Goal: Task Accomplishment & Management: Manage account settings

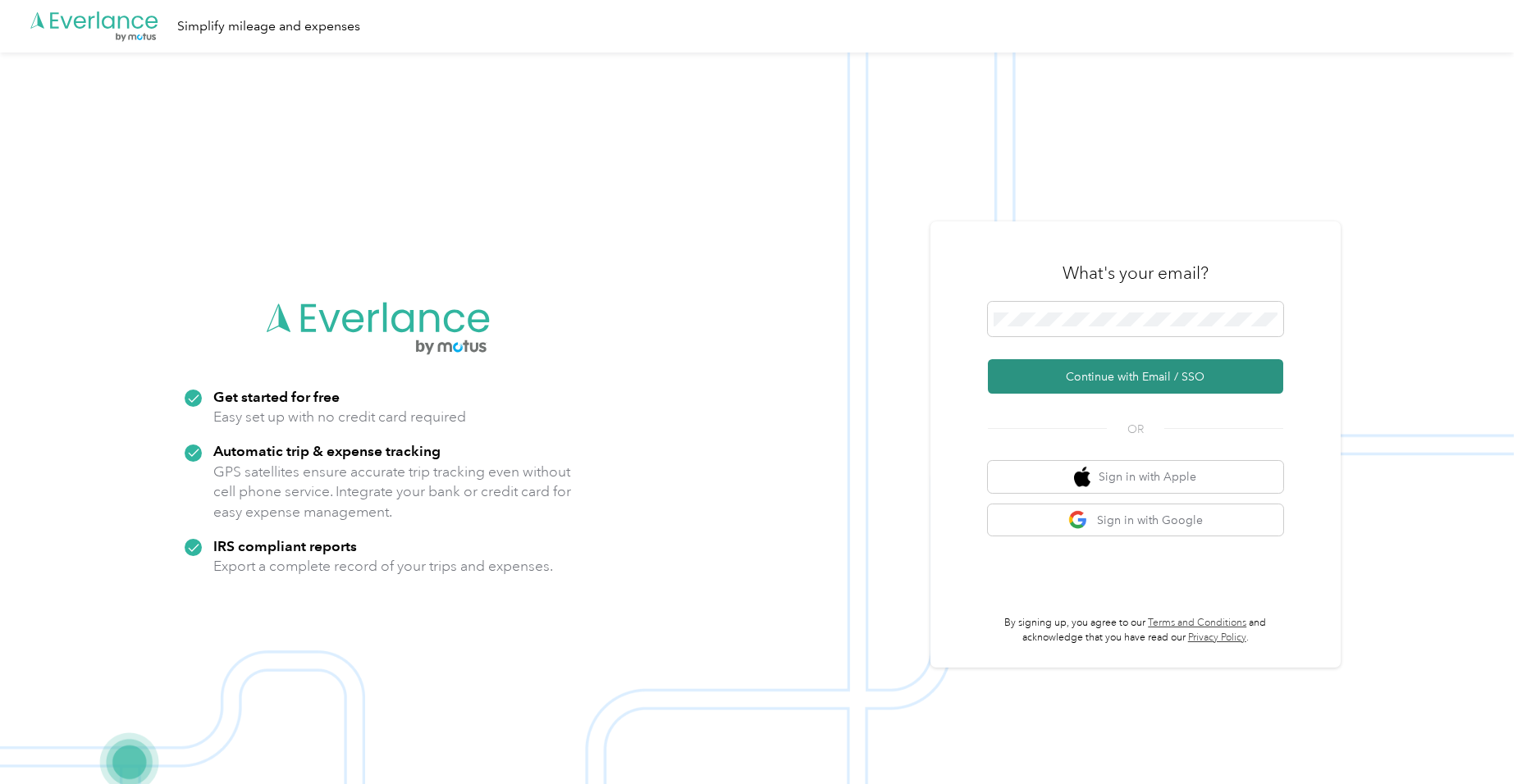
click at [1093, 382] on button "Continue with Email / SSO" at bounding box center [1135, 376] width 296 height 34
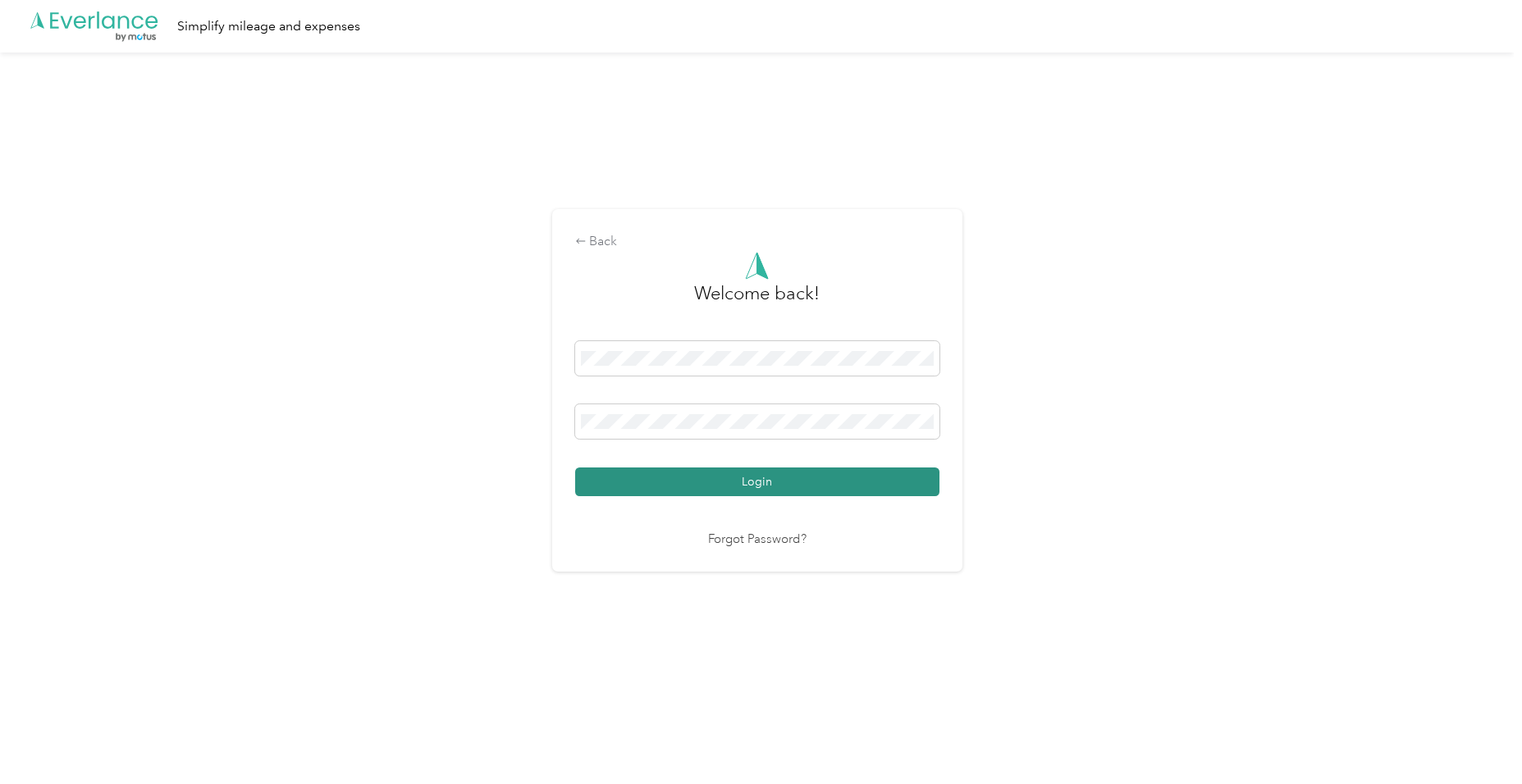
click at [775, 486] on button "Login" at bounding box center [757, 481] width 365 height 28
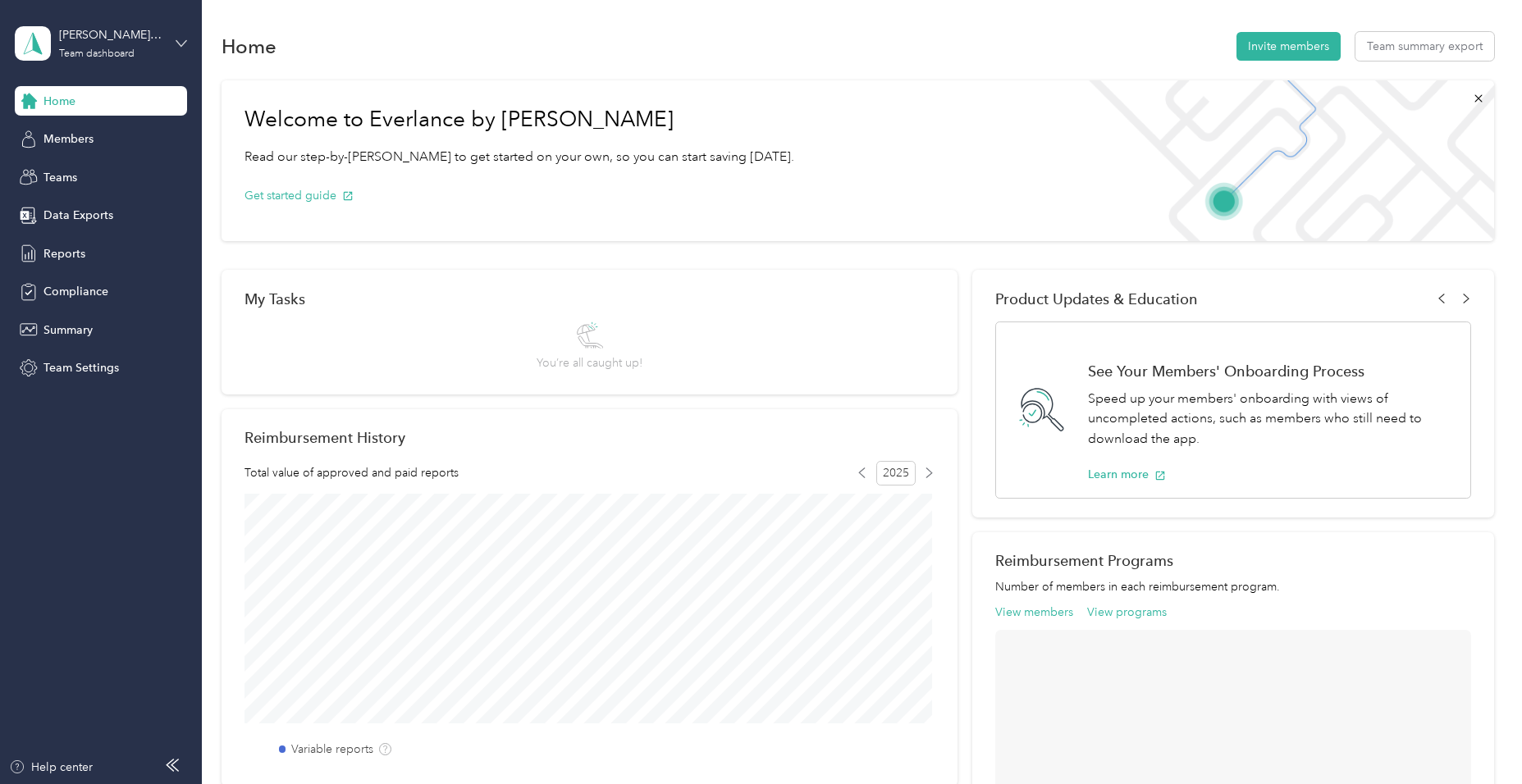
click at [182, 42] on icon at bounding box center [182, 43] width 12 height 12
click at [115, 170] on div "Personal dashboard" at bounding box center [80, 172] width 103 height 18
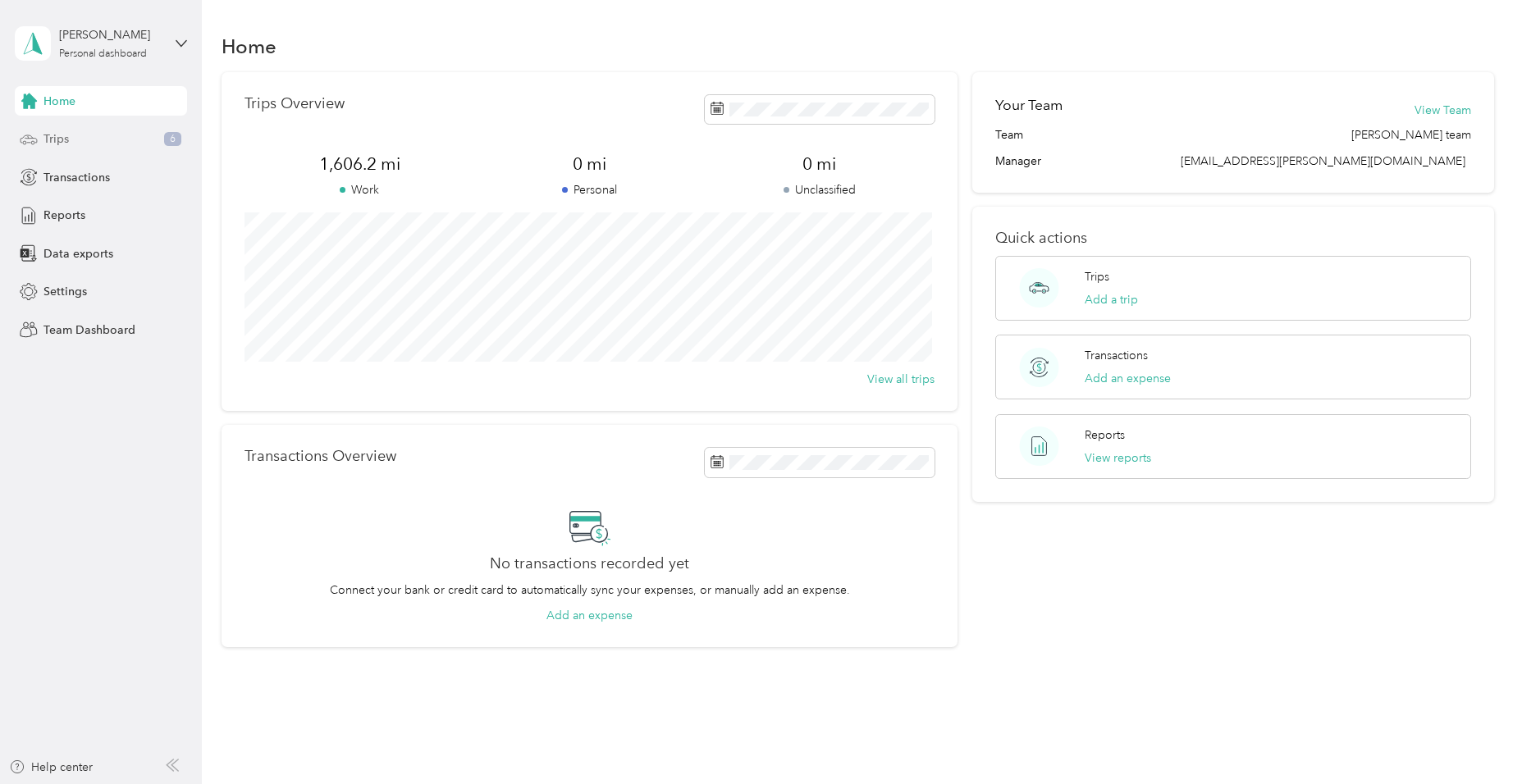
click at [64, 136] on span "Trips" at bounding box center [56, 140] width 26 height 18
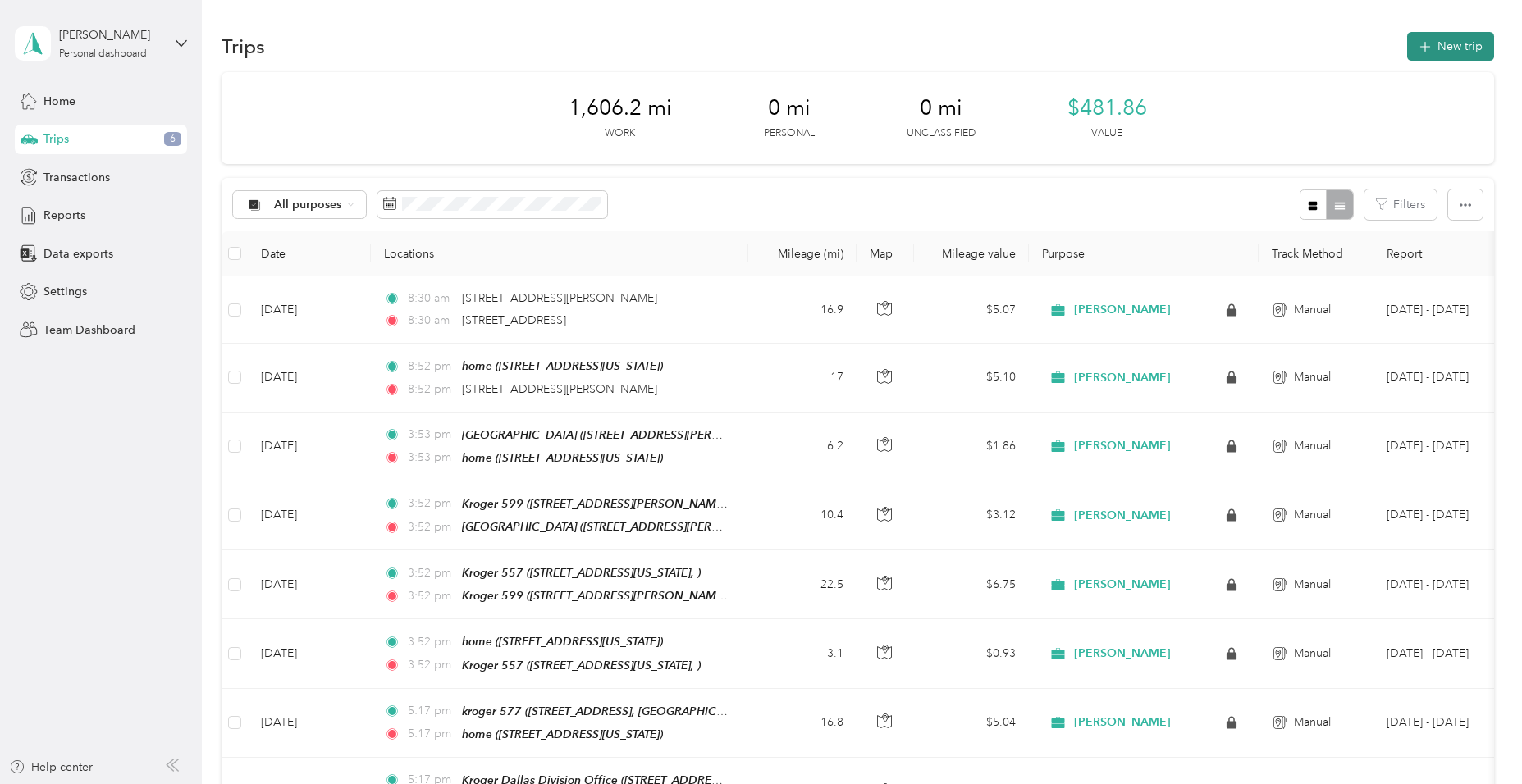
click at [1455, 47] on button "New trip" at bounding box center [1450, 46] width 87 height 28
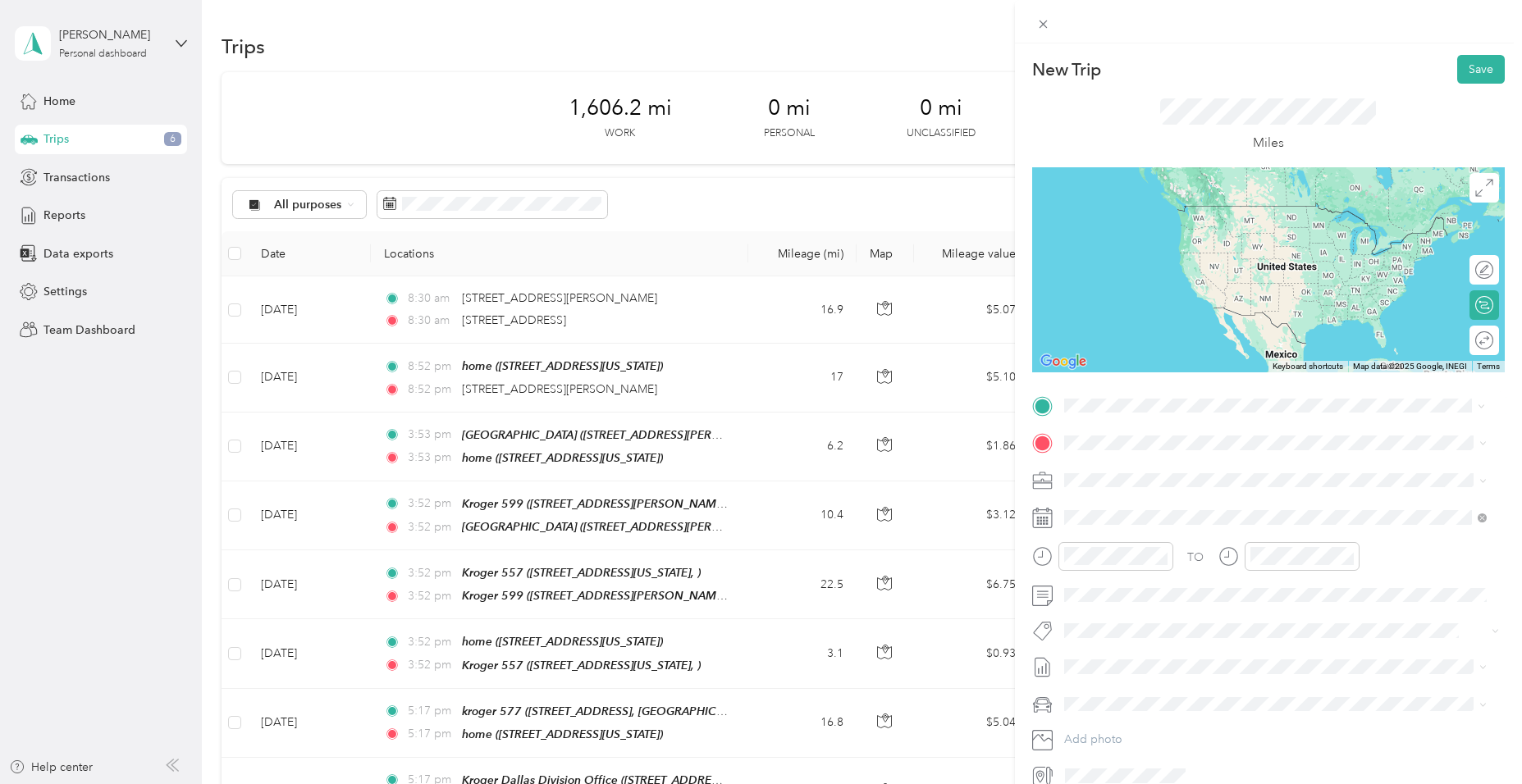
click at [1131, 500] on span "[STREET_ADDRESS], [GEOGRAPHIC_DATA], [US_STATE], [GEOGRAPHIC_DATA]" at bounding box center [1244, 498] width 299 height 31
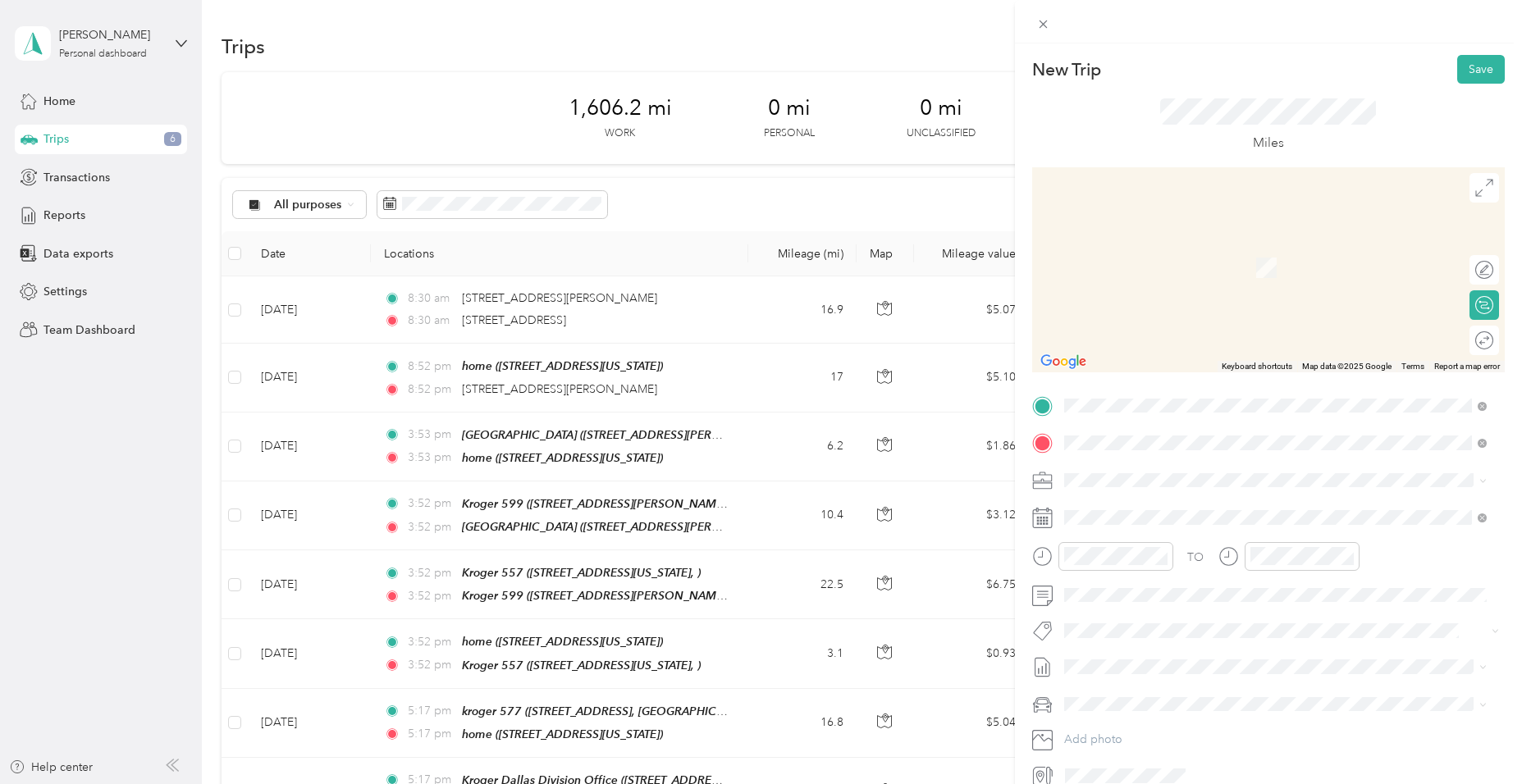
click at [1153, 520] on span "[STREET_ADDRESS][US_STATE]" at bounding box center [1176, 527] width 164 height 14
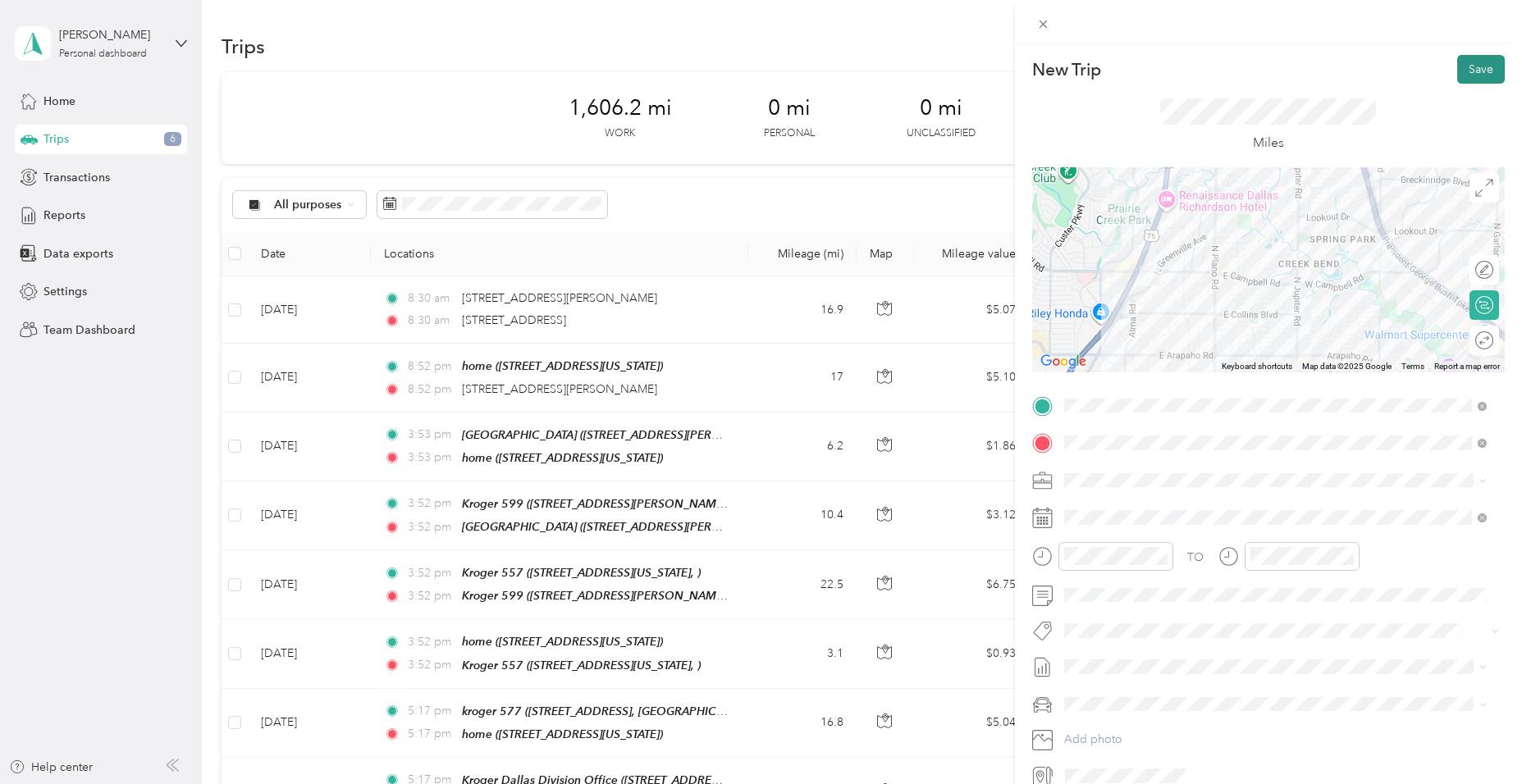
click at [1459, 67] on button "Save" at bounding box center [1481, 69] width 47 height 28
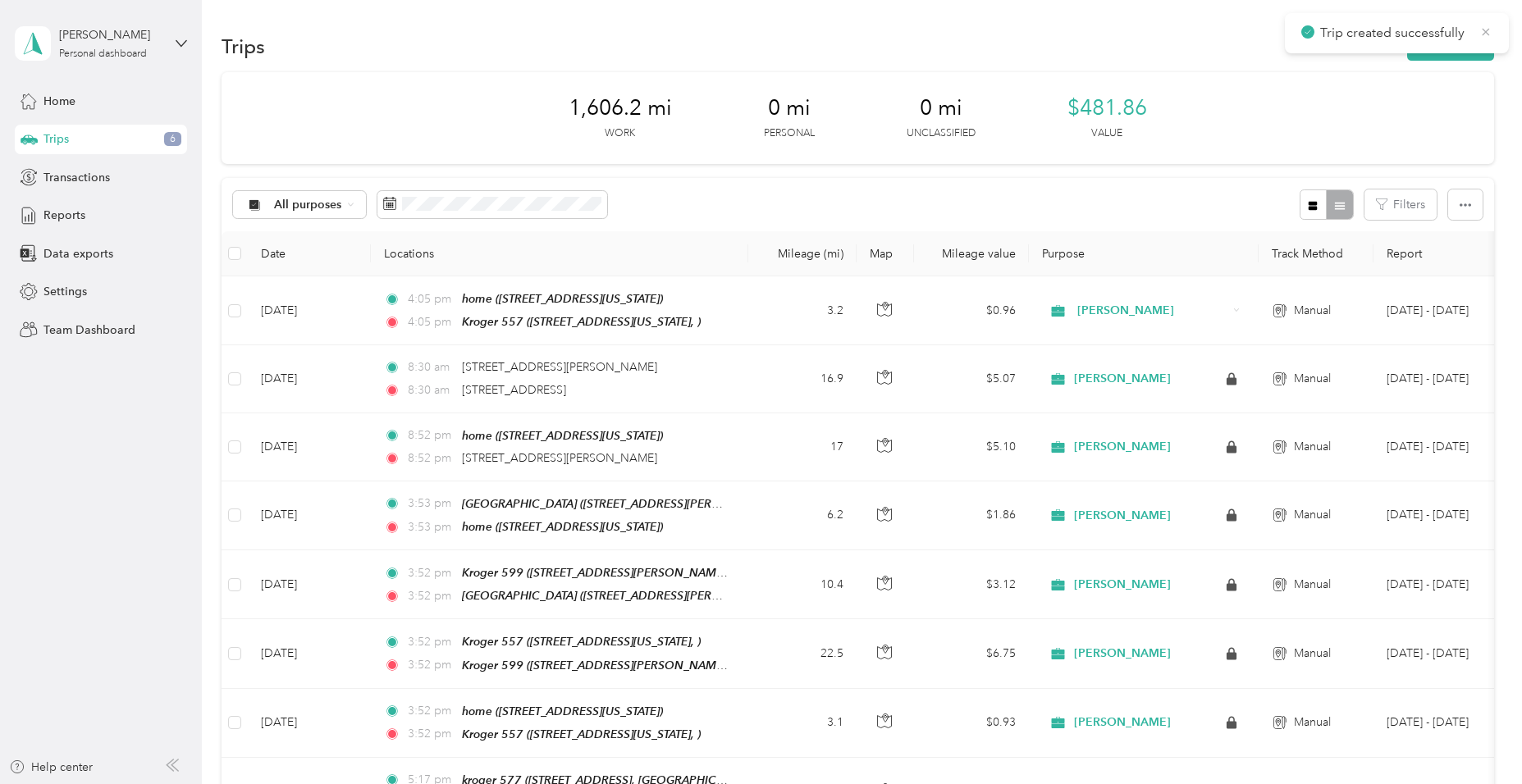
click at [1483, 29] on icon at bounding box center [1486, 31] width 13 height 15
click at [1476, 45] on button "New trip" at bounding box center [1450, 46] width 87 height 28
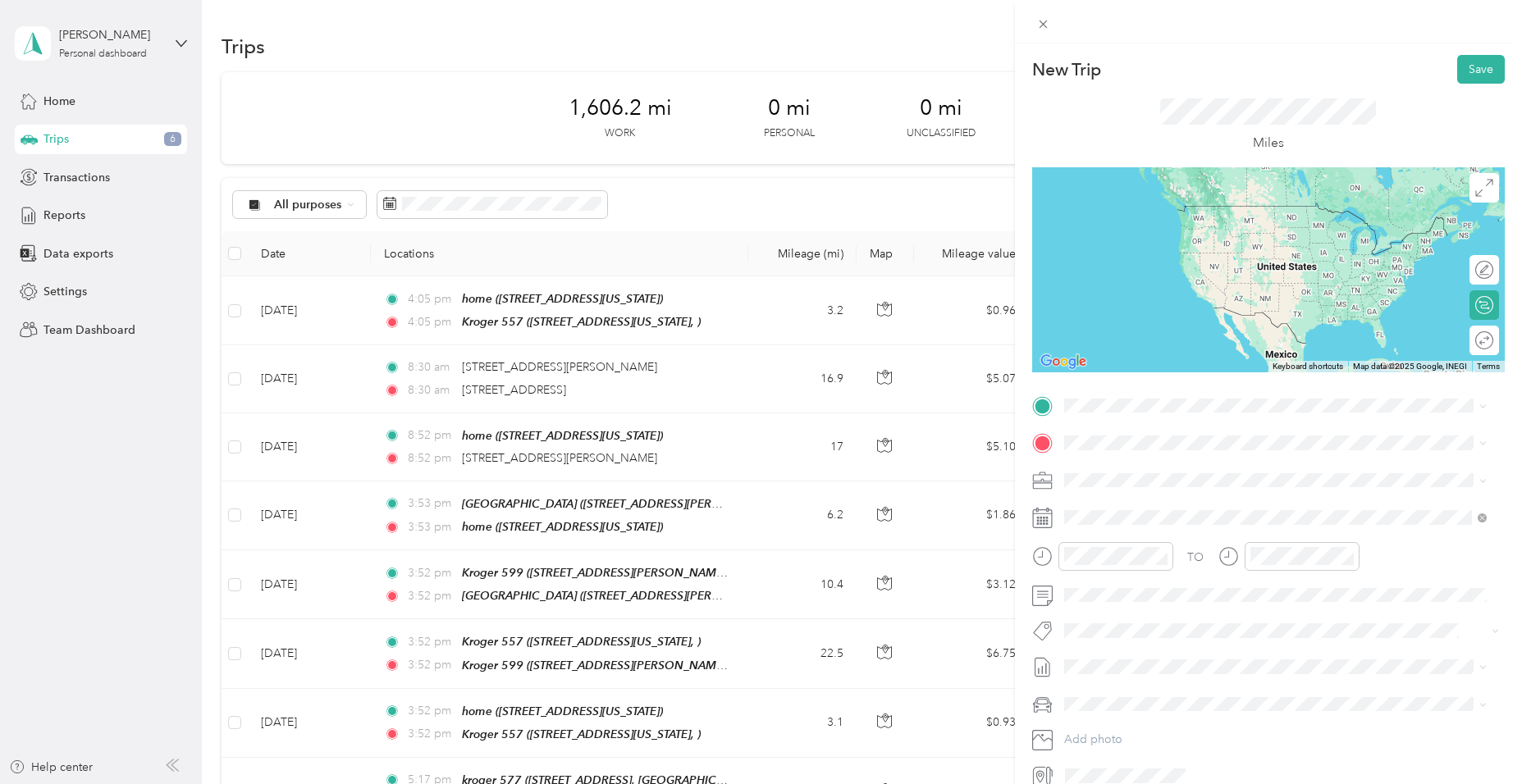
click at [1126, 485] on span "[STREET_ADDRESS][US_STATE]" at bounding box center [1176, 486] width 164 height 14
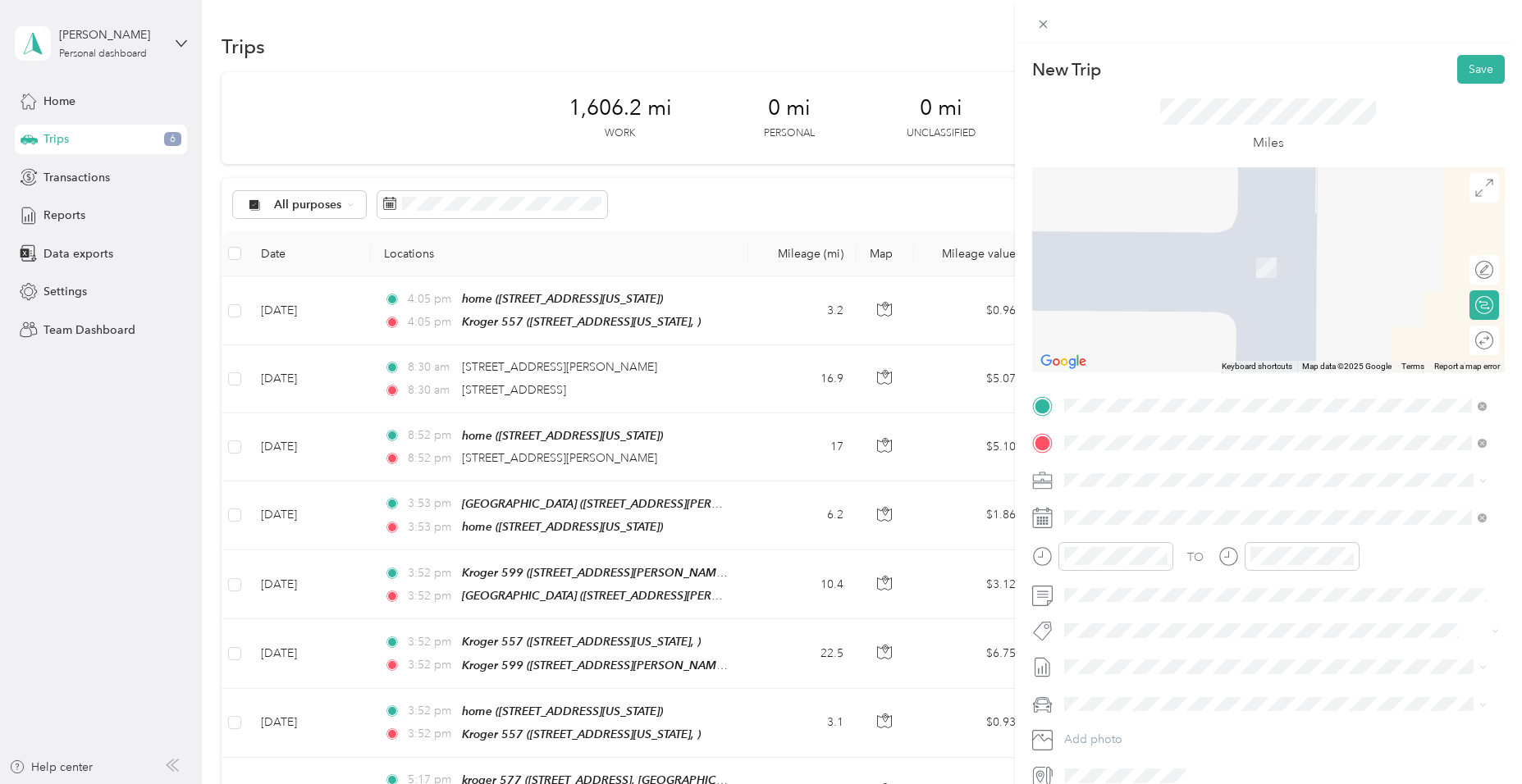
click at [1181, 520] on div "TEAM [GEOGRAPHIC_DATA] [STREET_ADDRESS]" at bounding box center [1174, 520] width 159 height 40
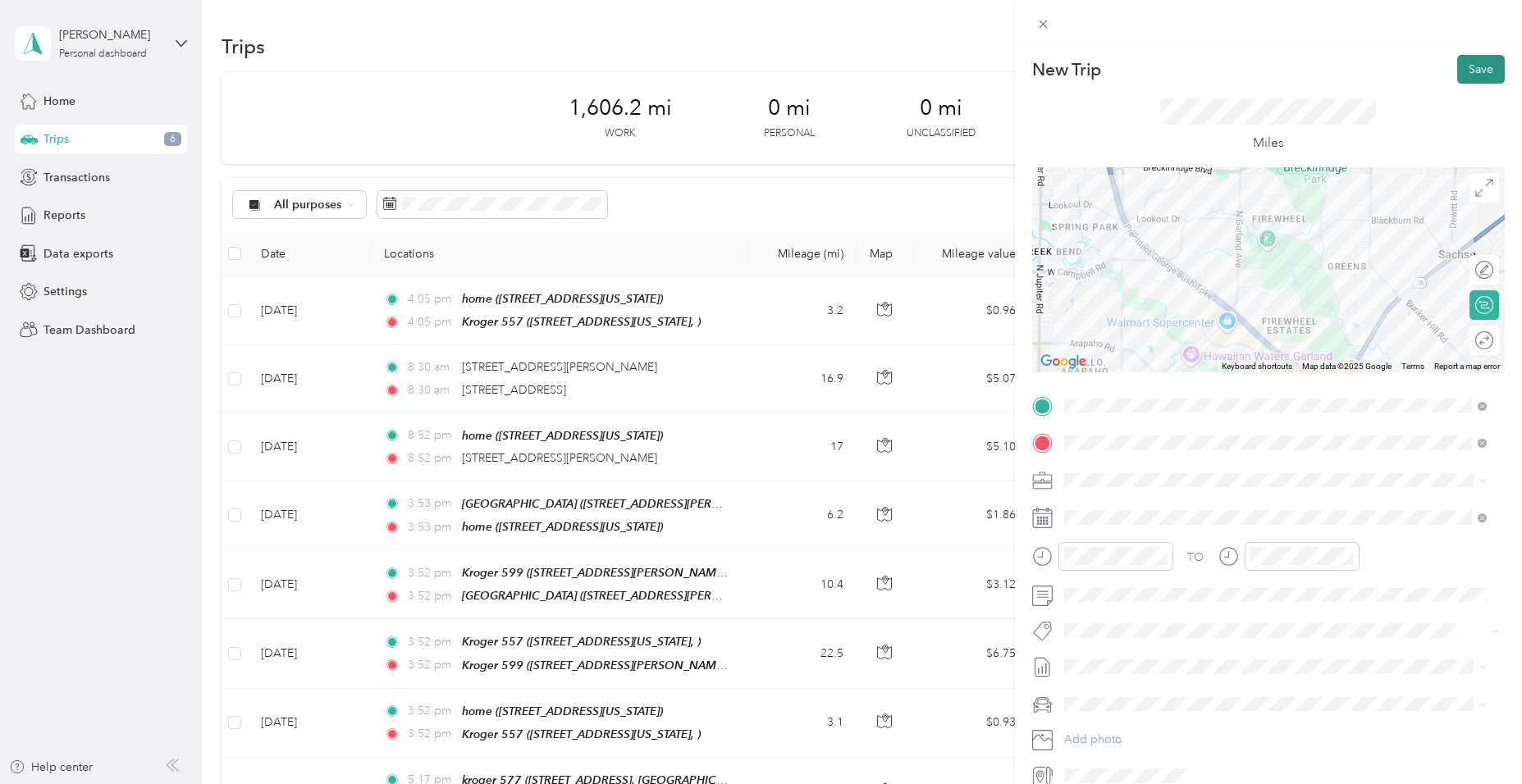
click at [1468, 71] on button "Save" at bounding box center [1481, 69] width 47 height 28
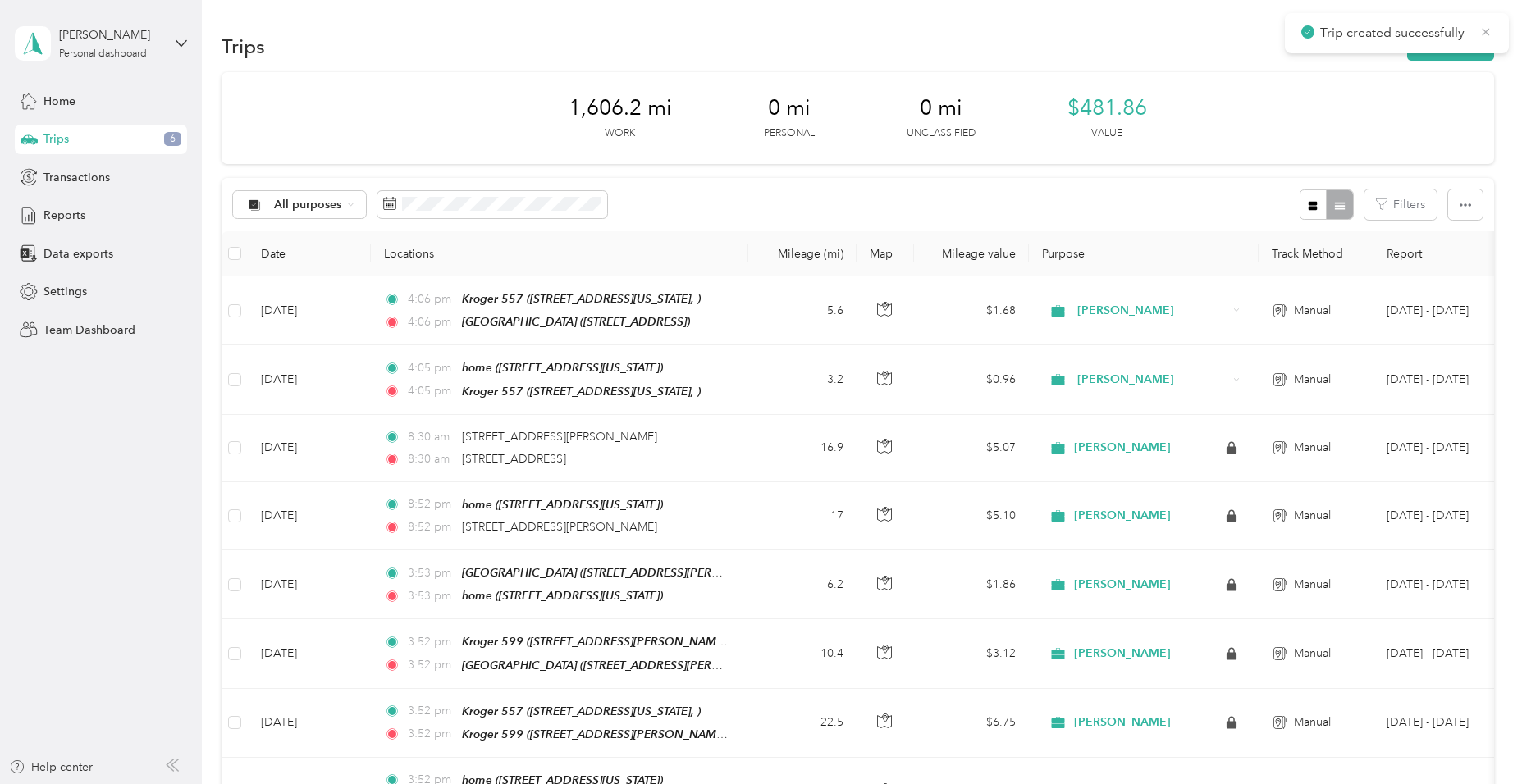
click at [1481, 28] on icon at bounding box center [1486, 31] width 13 height 15
click at [1466, 44] on button "New trip" at bounding box center [1450, 46] width 87 height 28
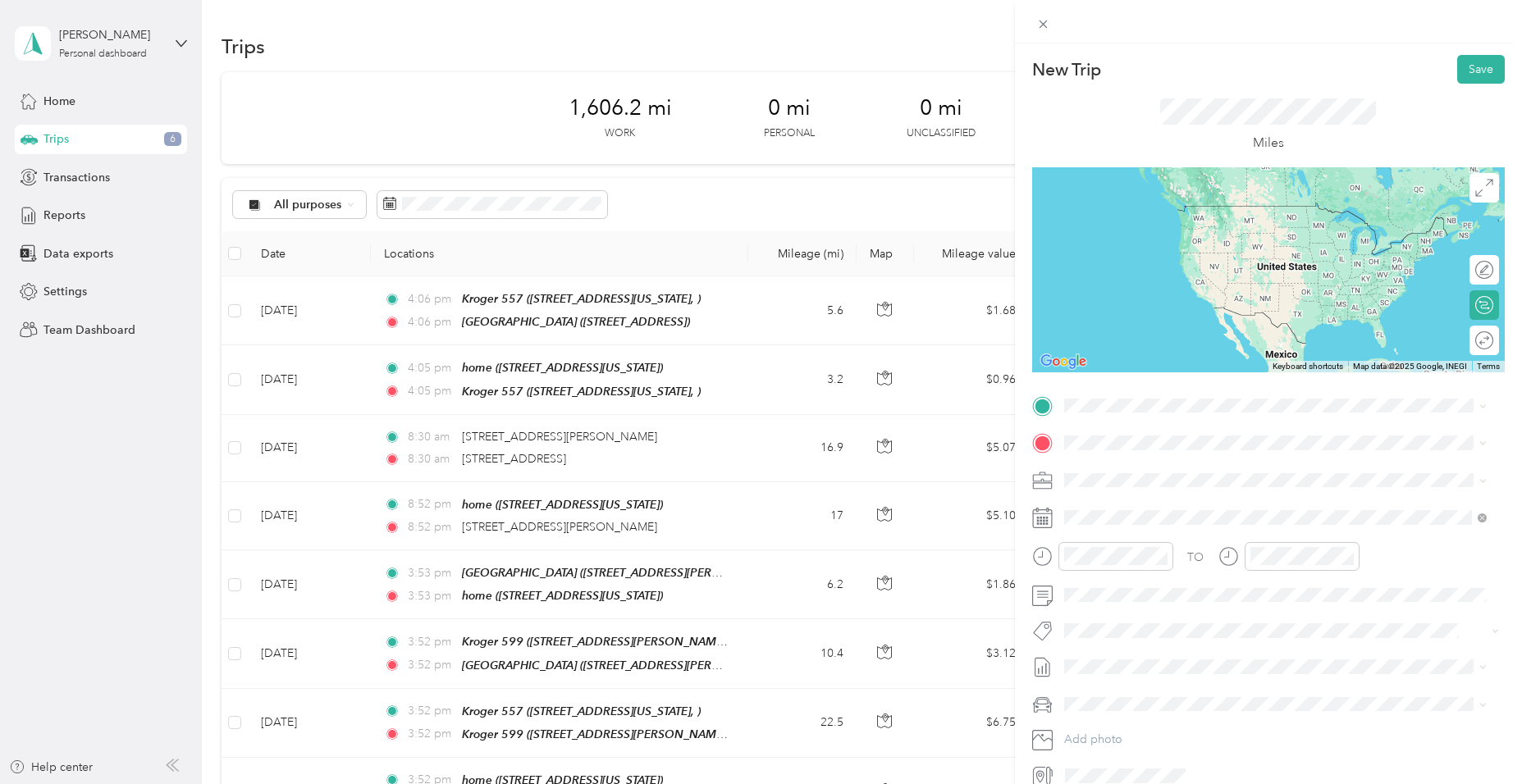
drag, startPoint x: 1140, startPoint y: 495, endPoint x: 1138, endPoint y: 485, distance: 10.2
click at [1153, 485] on div "TEAM [GEOGRAPHIC_DATA] [STREET_ADDRESS]" at bounding box center [1174, 483] width 159 height 40
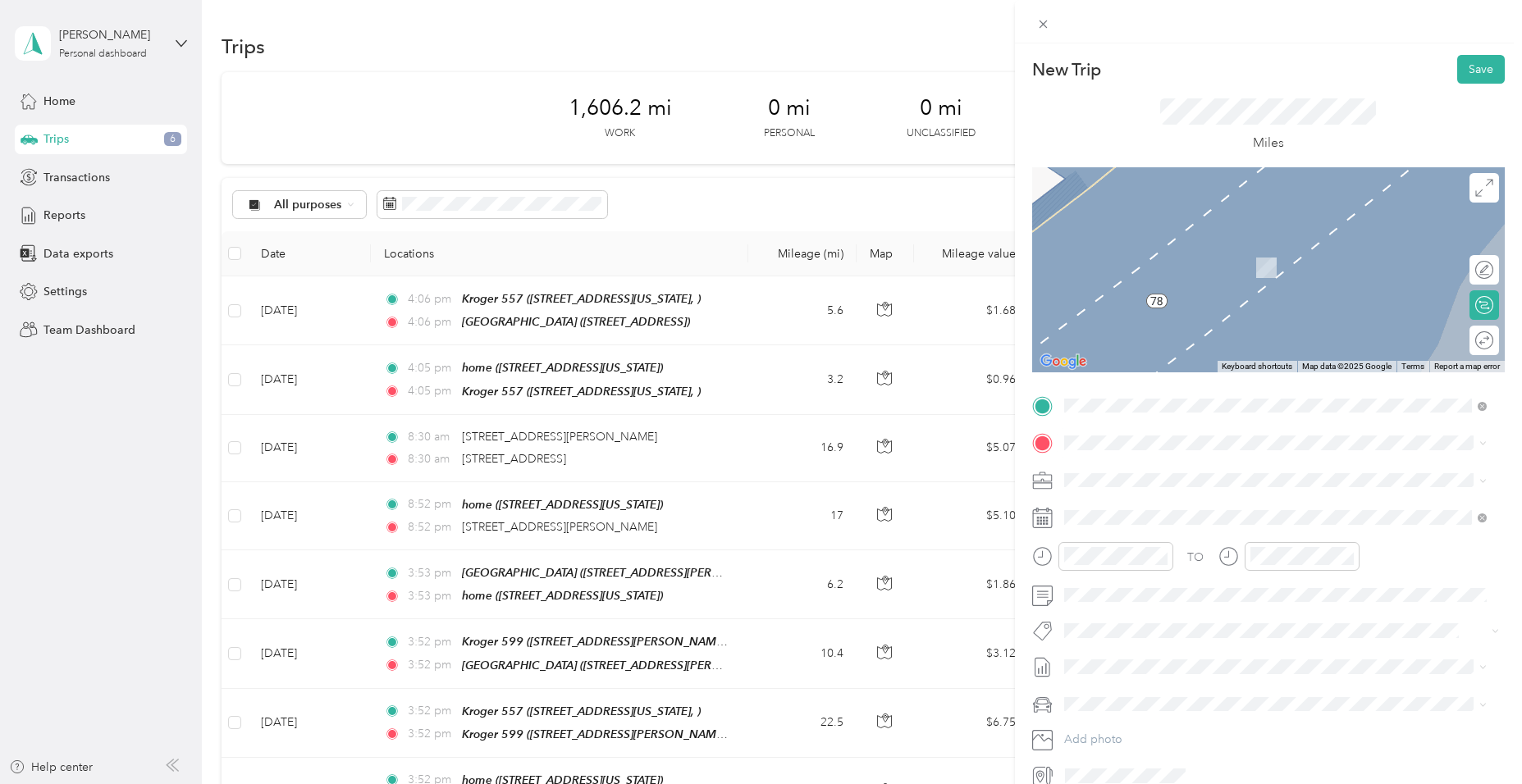
click at [1159, 530] on div "Kroger 578 2608 FM [GEOGRAPHIC_DATA], [GEOGRAPHIC_DATA], 75098, [GEOGRAPHIC_DAT…" at bounding box center [1287, 525] width 386 height 52
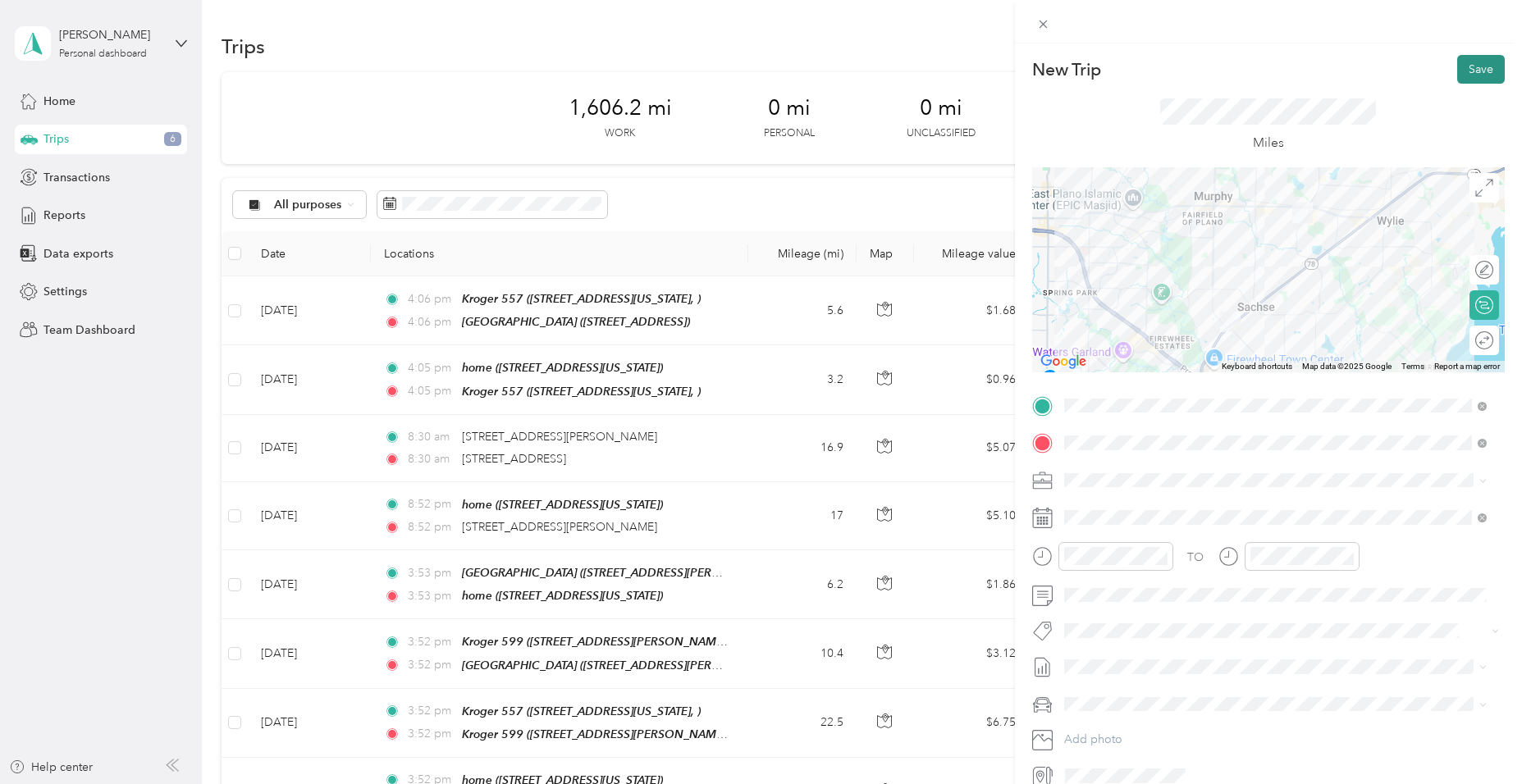
click at [1477, 69] on button "Save" at bounding box center [1481, 69] width 47 height 28
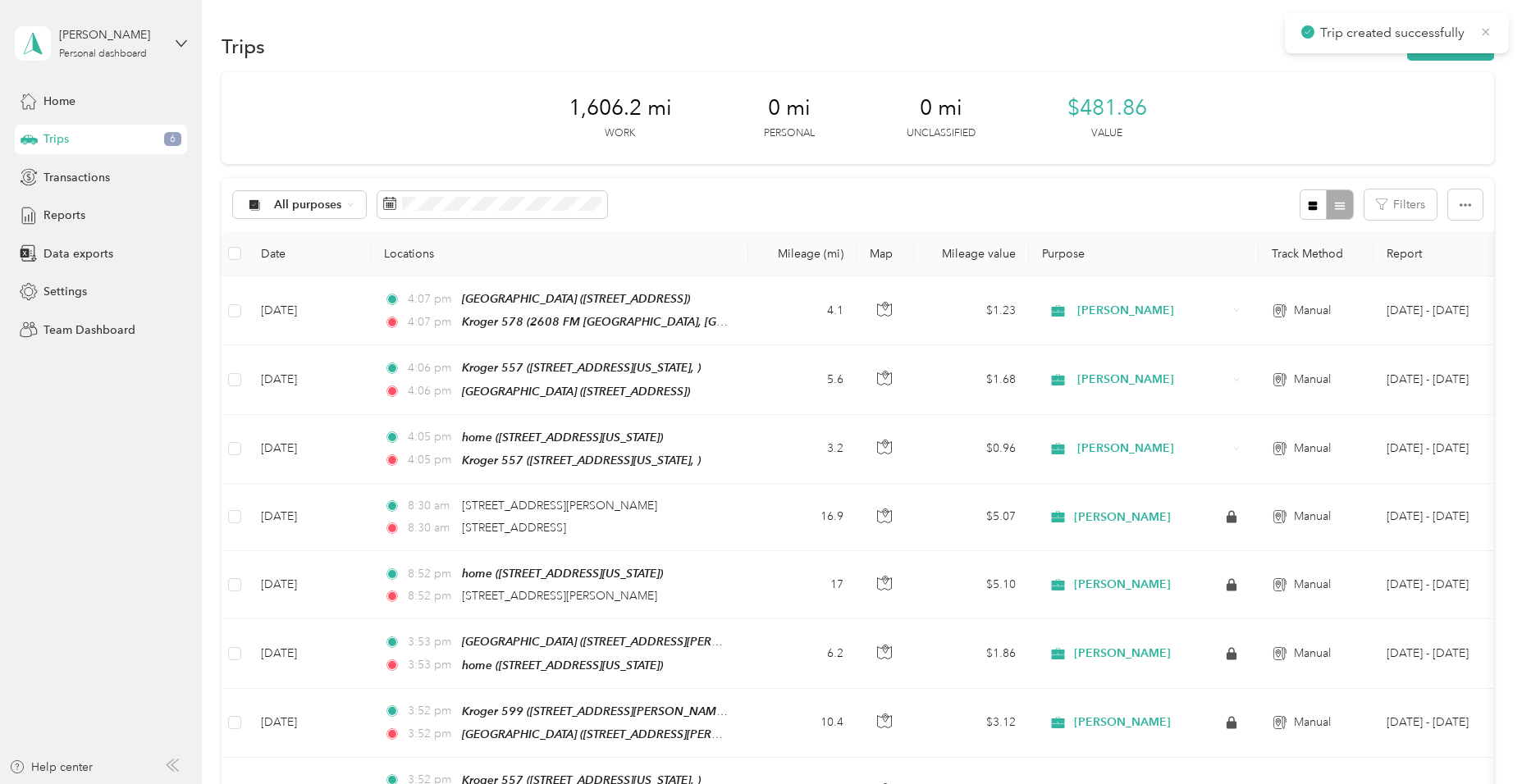
click at [1482, 31] on icon at bounding box center [1486, 31] width 13 height 15
click at [1459, 53] on button "New trip" at bounding box center [1450, 46] width 87 height 28
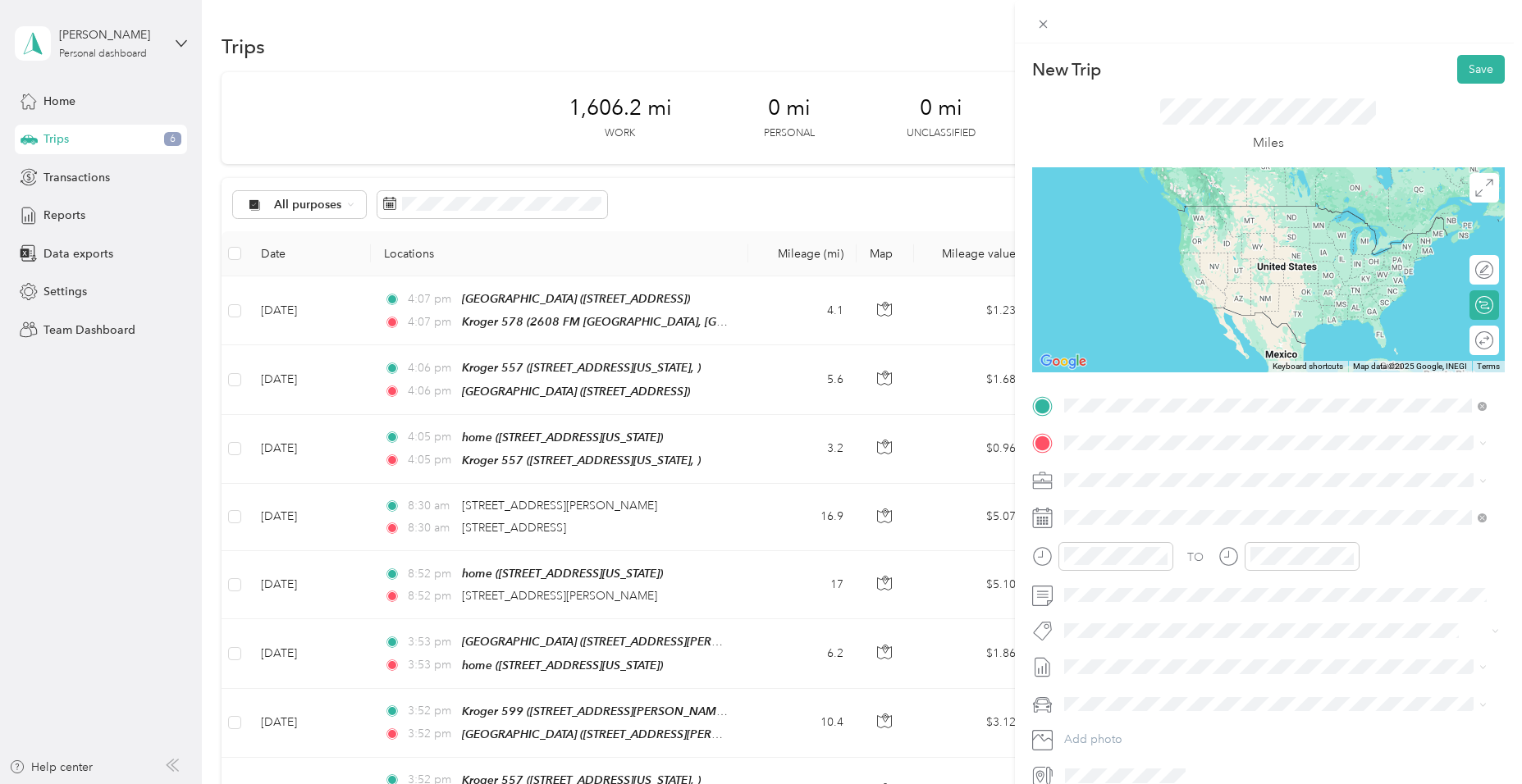
click at [1125, 473] on strong "Kroger 578" at bounding box center [1126, 471] width 63 height 15
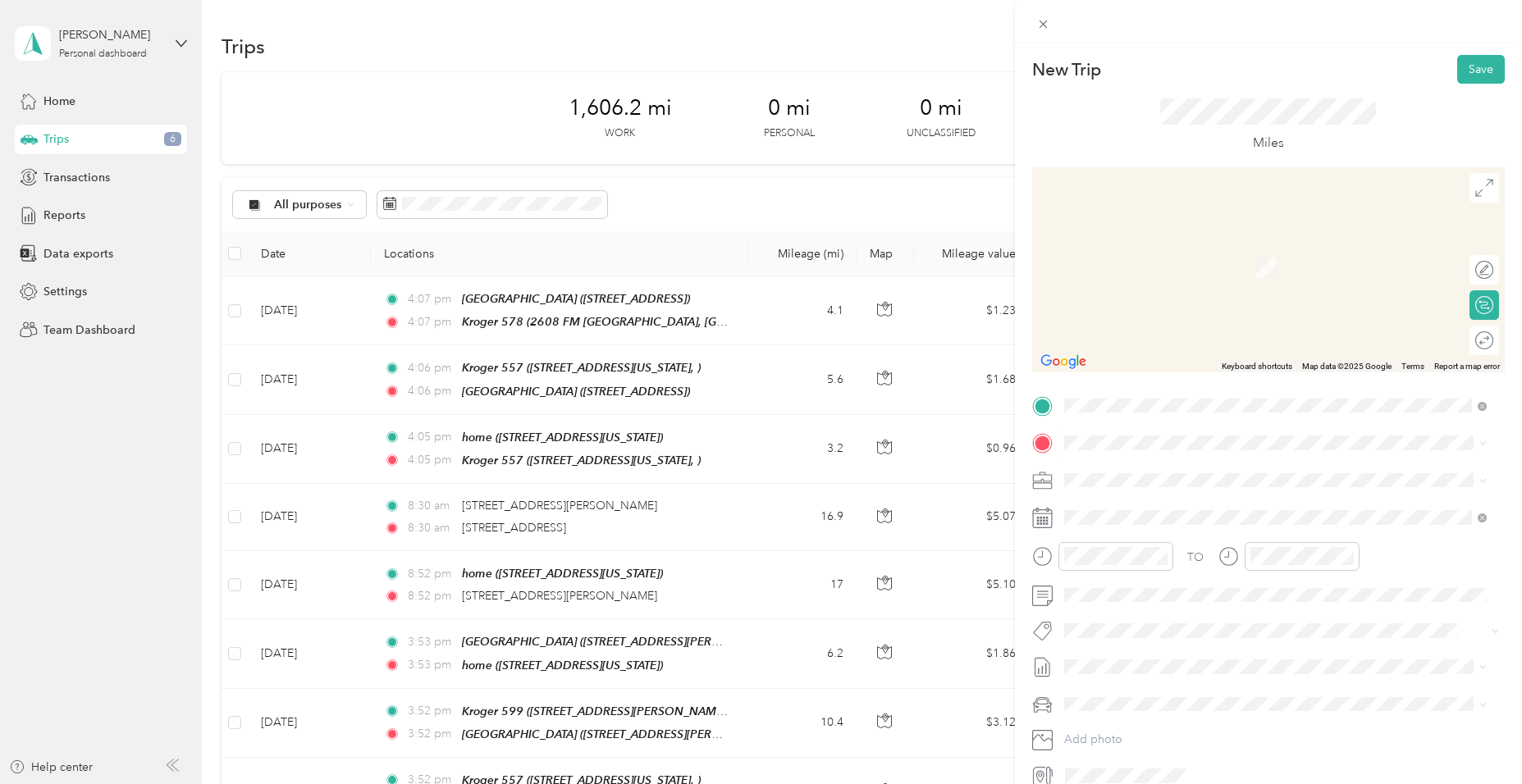
click at [1177, 528] on span "[STREET_ADDRESS], [GEOGRAPHIC_DATA], [US_STATE], [GEOGRAPHIC_DATA]" at bounding box center [1244, 532] width 299 height 31
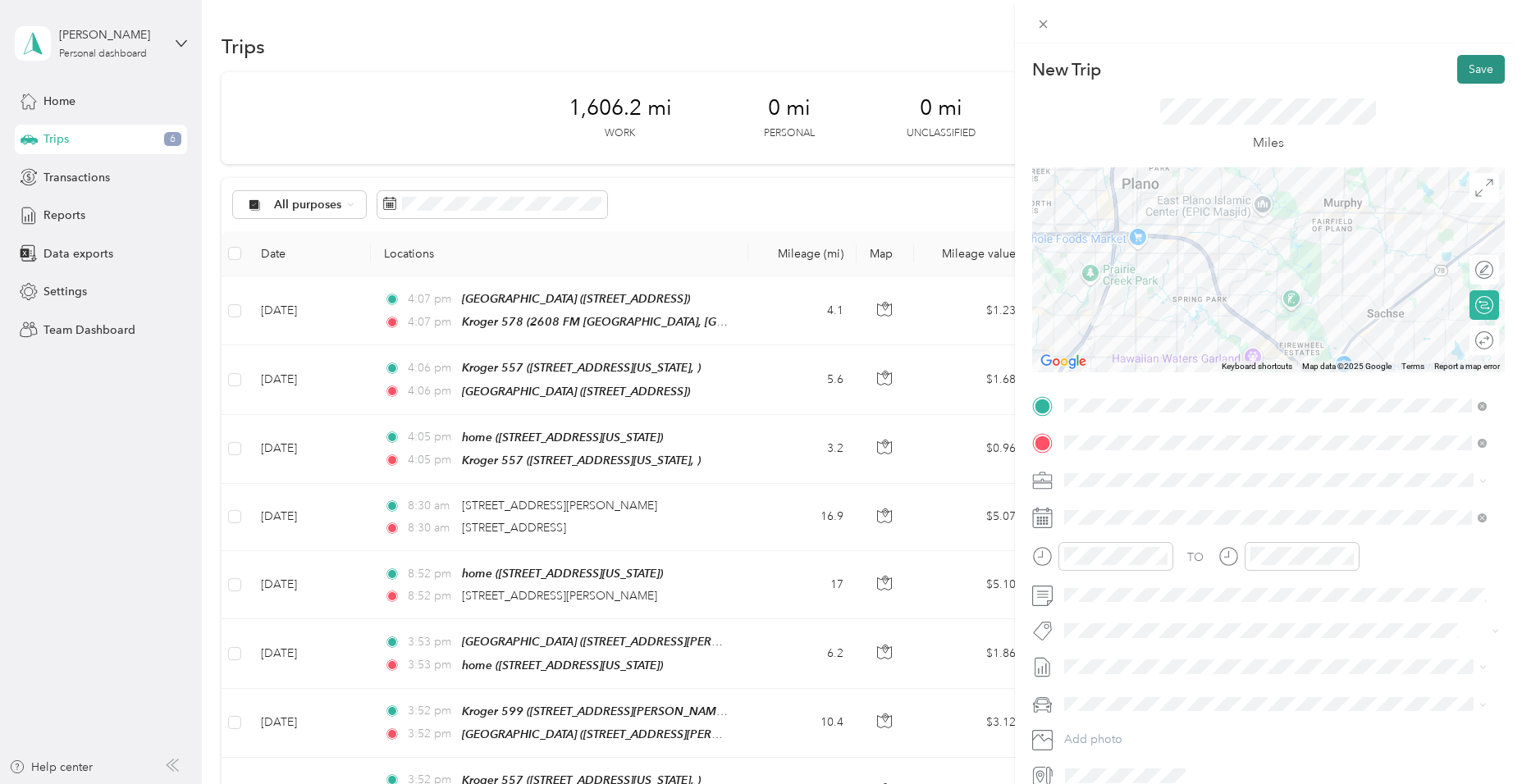
click at [1467, 60] on button "Save" at bounding box center [1481, 69] width 47 height 28
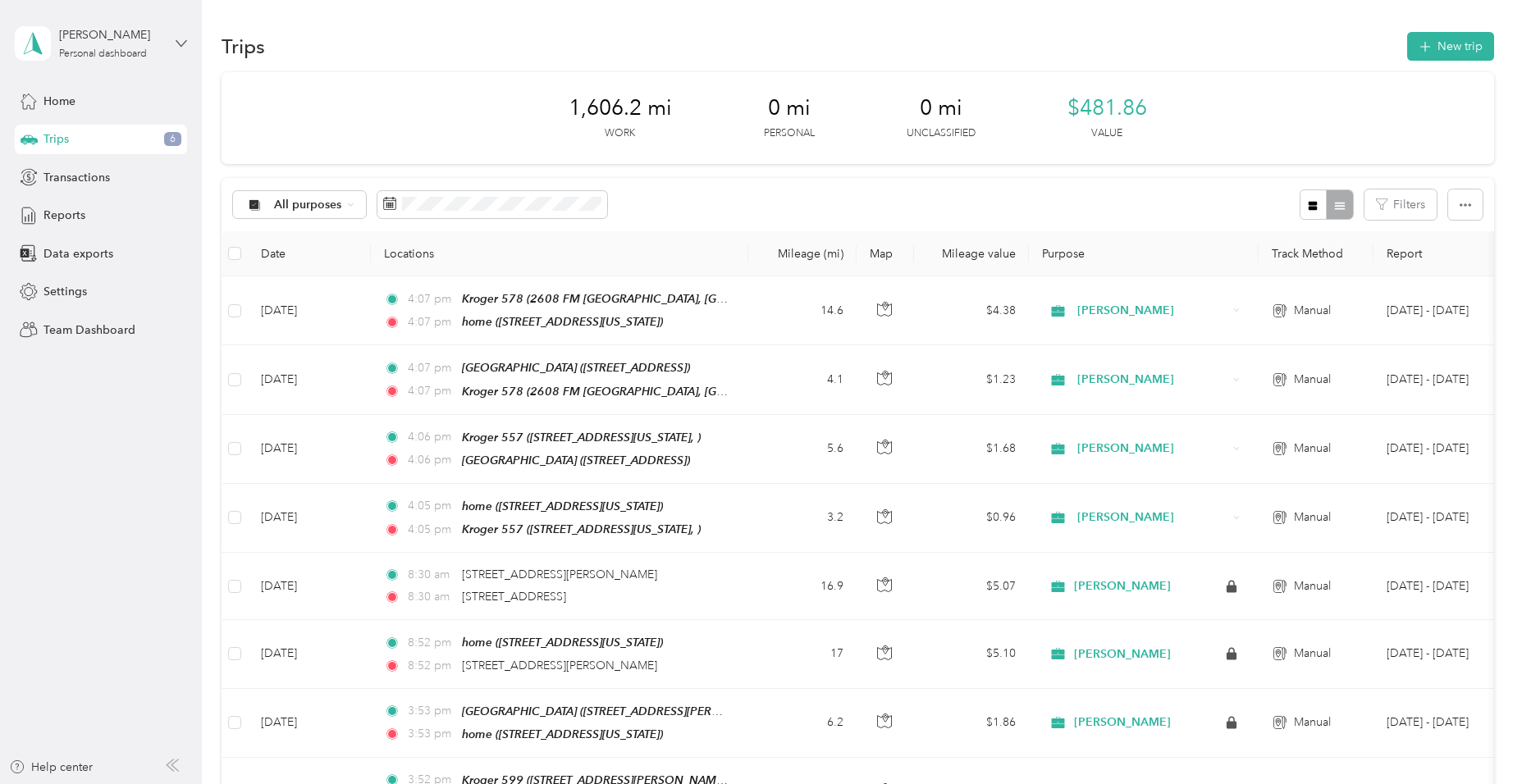
click at [181, 42] on icon at bounding box center [182, 43] width 12 height 12
click at [70, 213] on div "Log out" at bounding box center [234, 209] width 416 height 28
